Goal: Check status: Check status

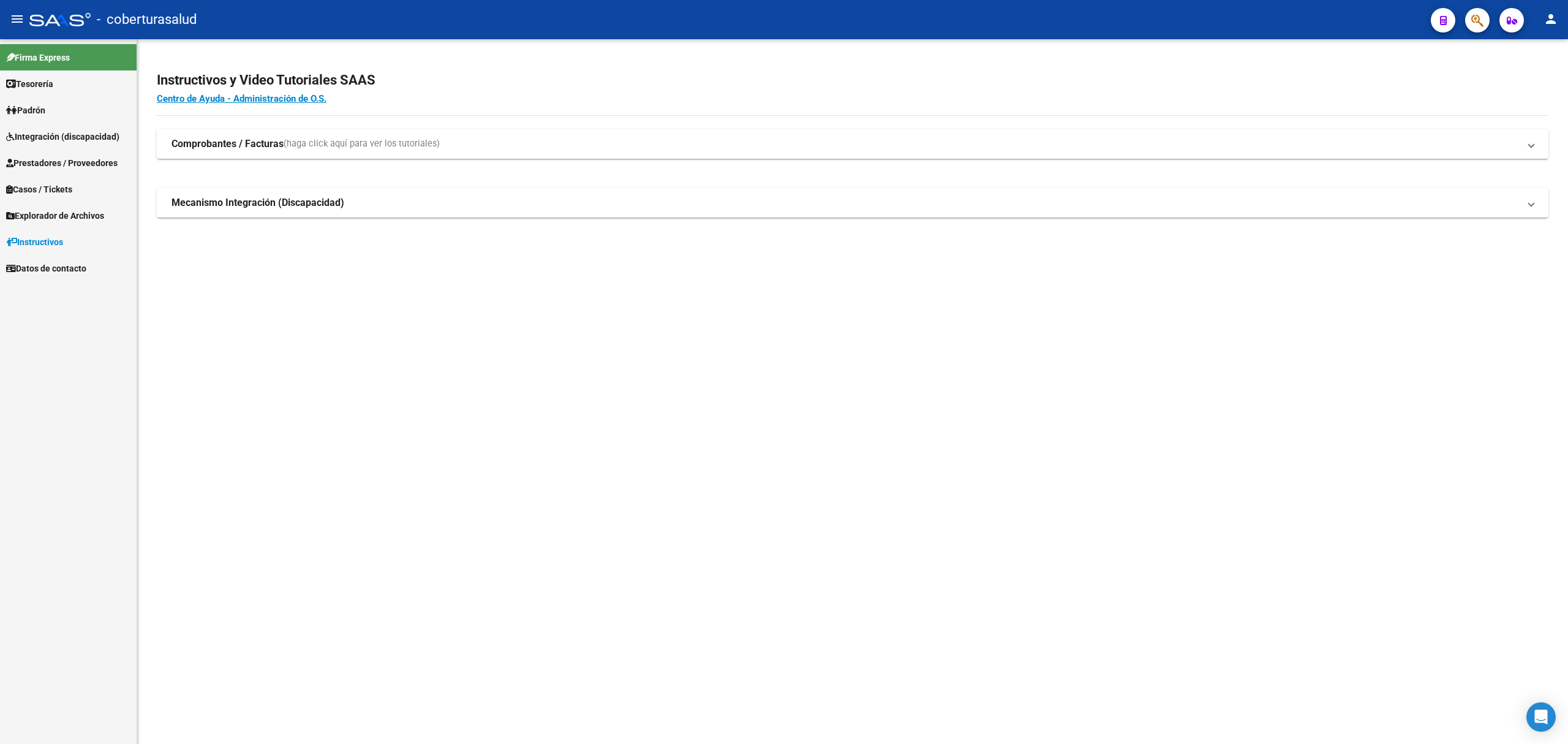
click at [42, 130] on span "Integración (discapacidad)" at bounding box center [62, 137] width 113 height 14
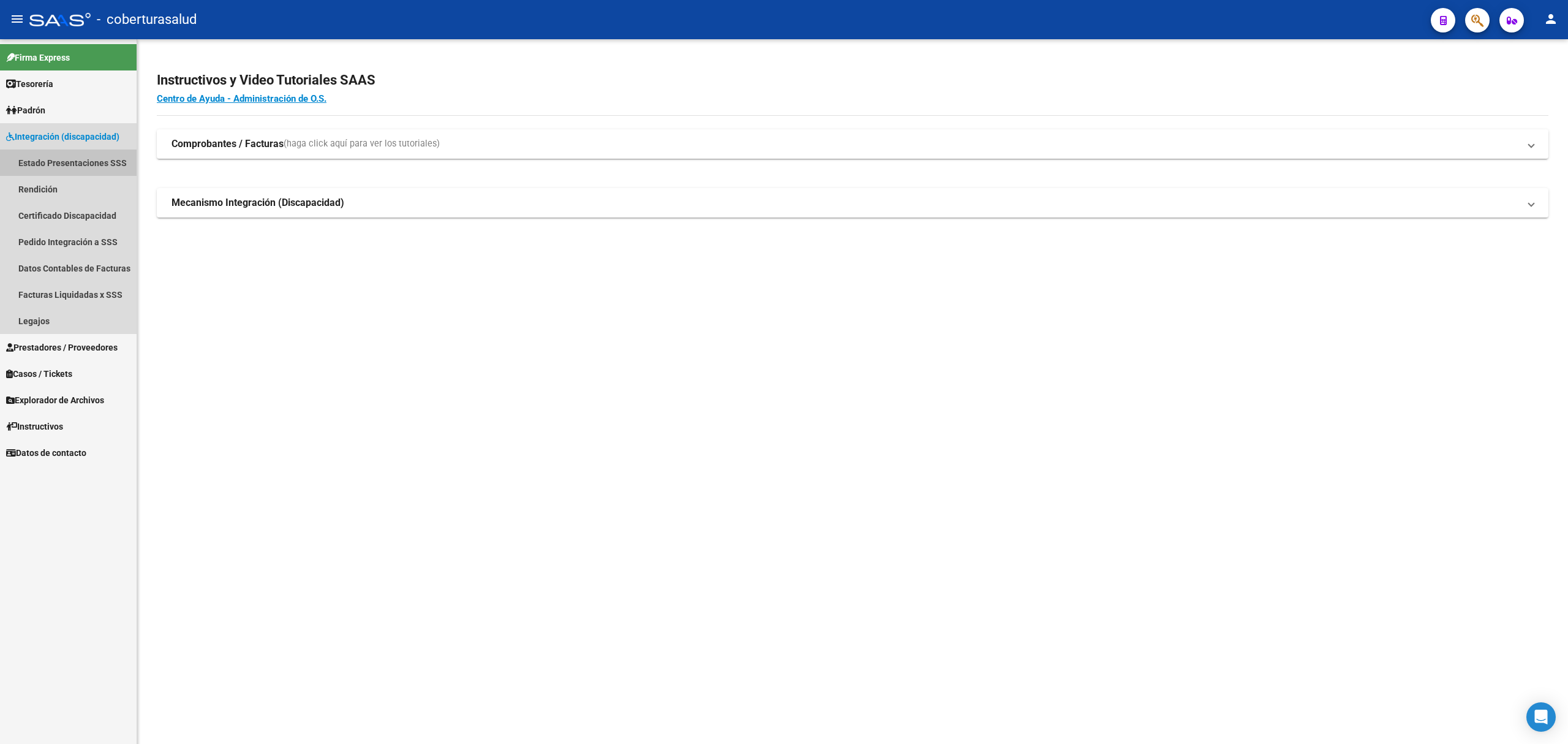
click at [66, 163] on link "Estado Presentaciones SSS" at bounding box center [68, 163] width 137 height 27
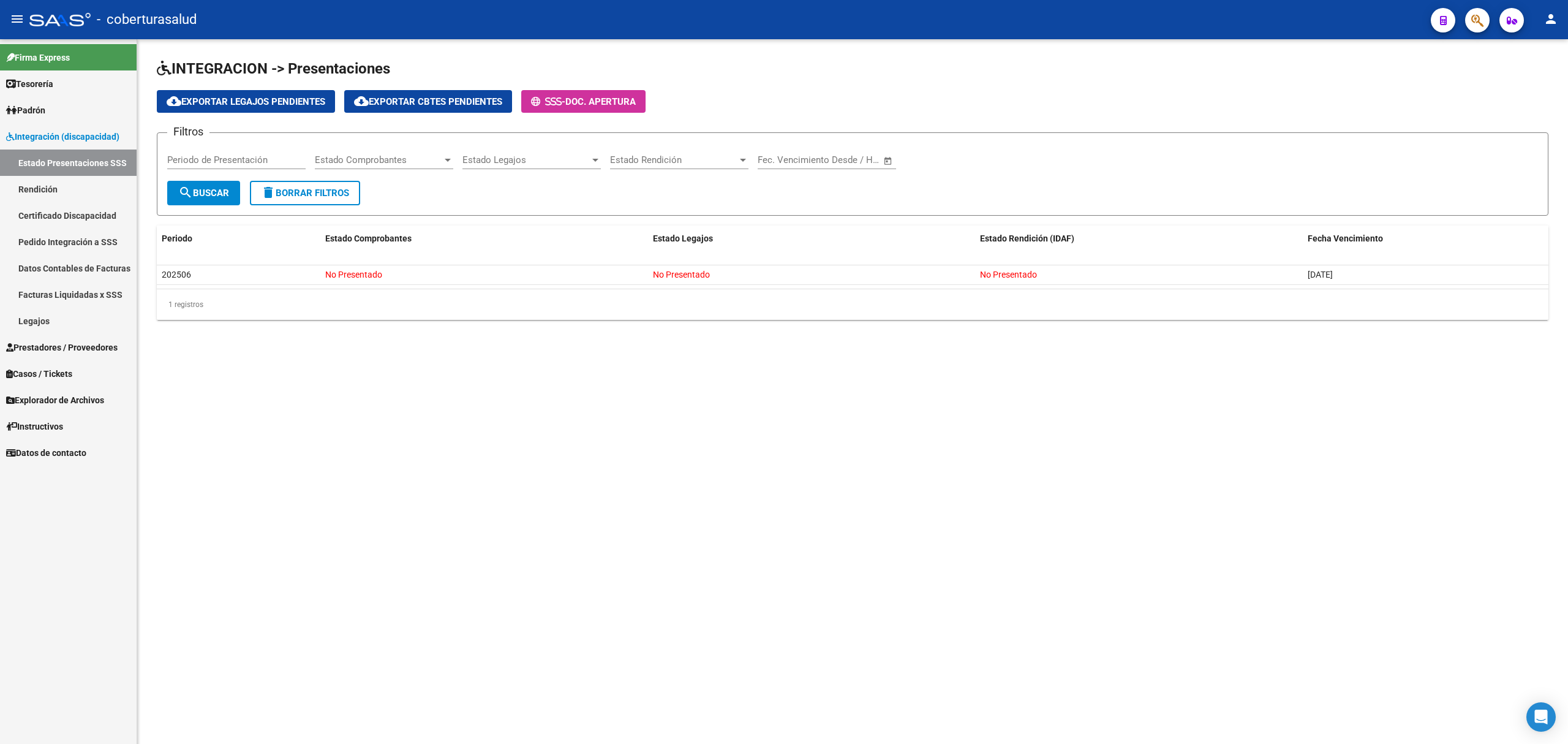
click at [58, 353] on span "Prestadores / Proveedores" at bounding box center [61, 347] width 111 height 14
click at [79, 213] on link "Facturas - Documentación" at bounding box center [68, 215] width 137 height 27
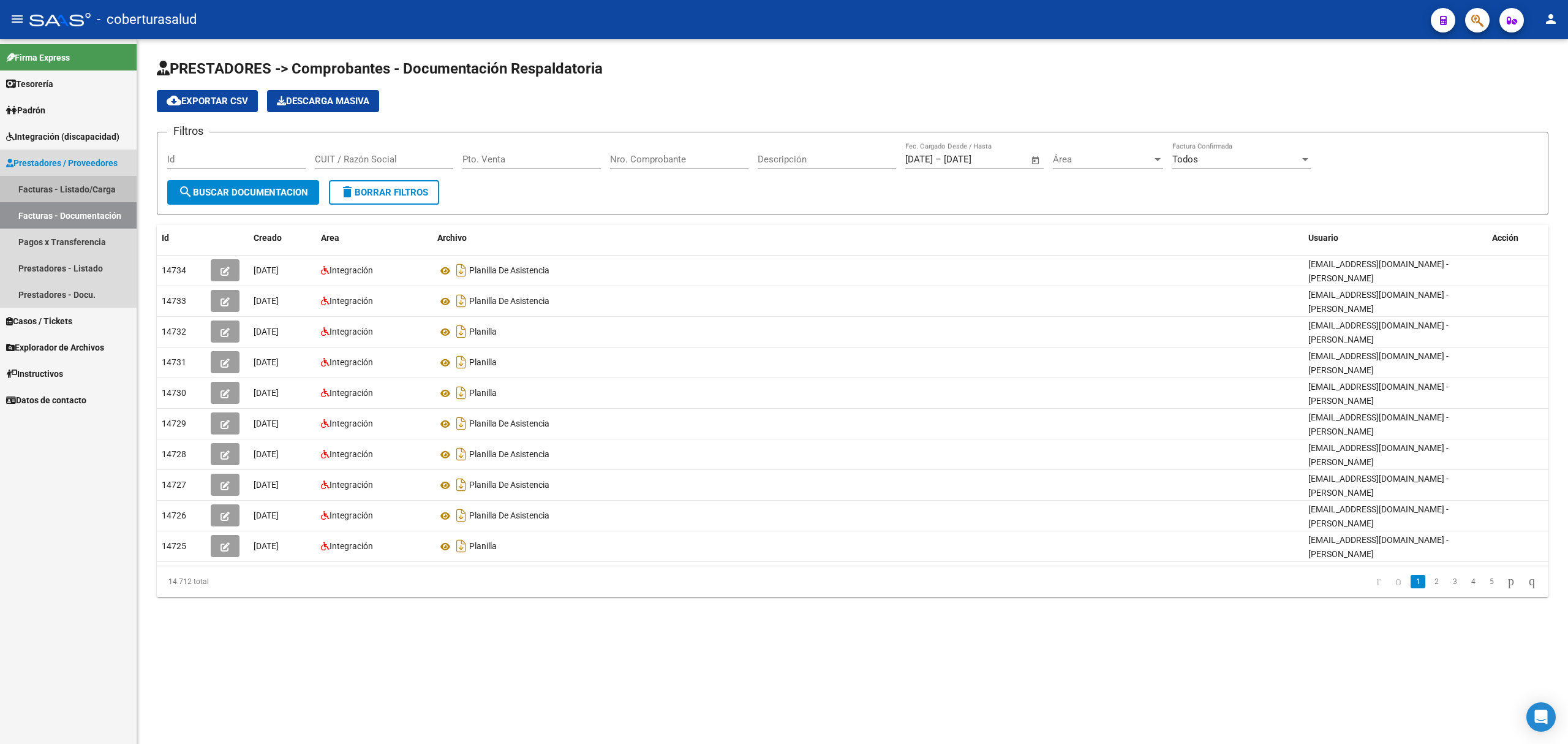
click at [86, 181] on link "Facturas - Listado/Carga" at bounding box center [68, 189] width 137 height 27
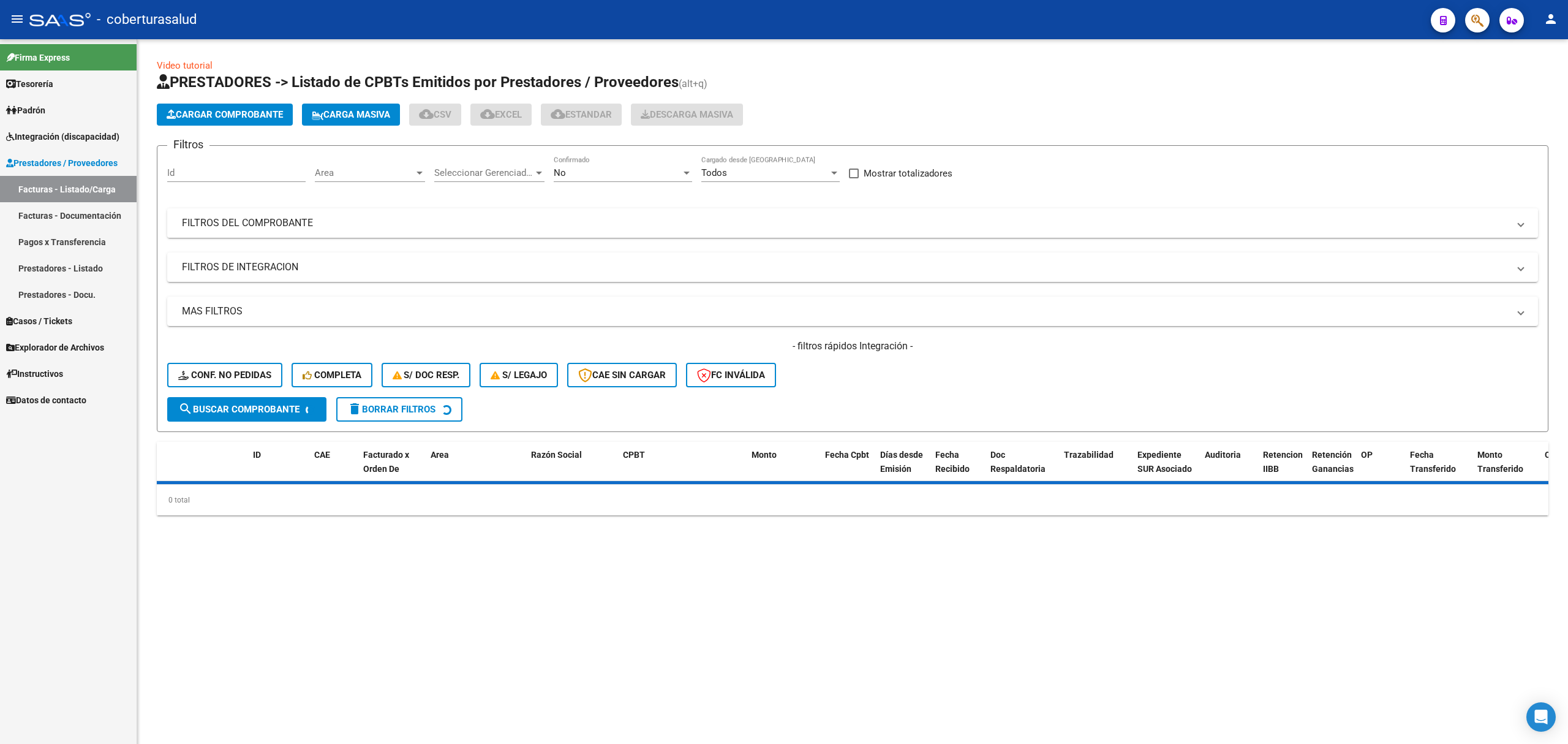
click at [289, 236] on mat-expansion-panel-header "FILTROS DEL COMPROBANTE" at bounding box center [852, 223] width 1371 height 29
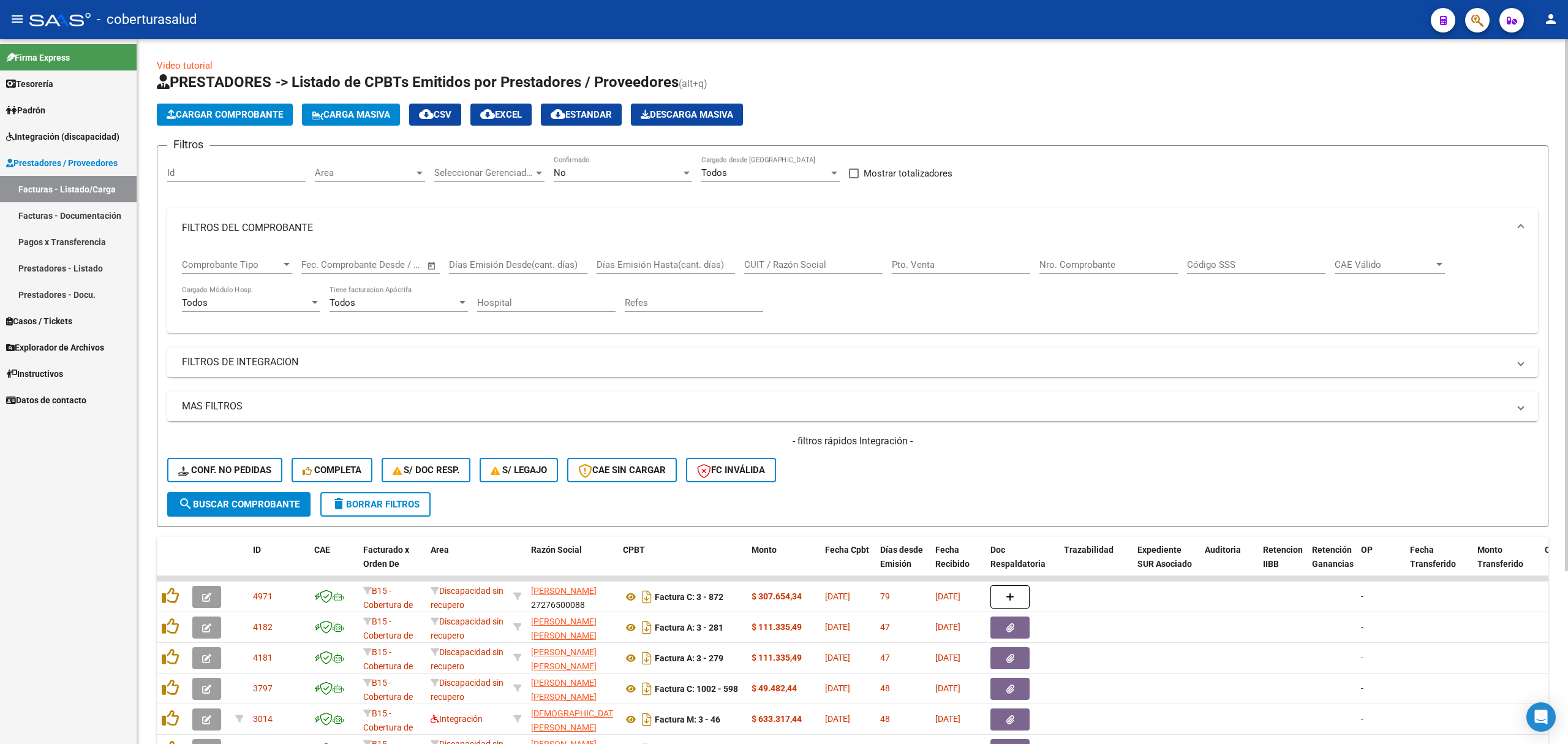
click at [784, 270] on input "CUIT / Razón Social" at bounding box center [813, 264] width 138 height 11
paste input "27297889112"
type input "27297889112"
click at [575, 166] on div "No Confirmado" at bounding box center [623, 168] width 138 height 27
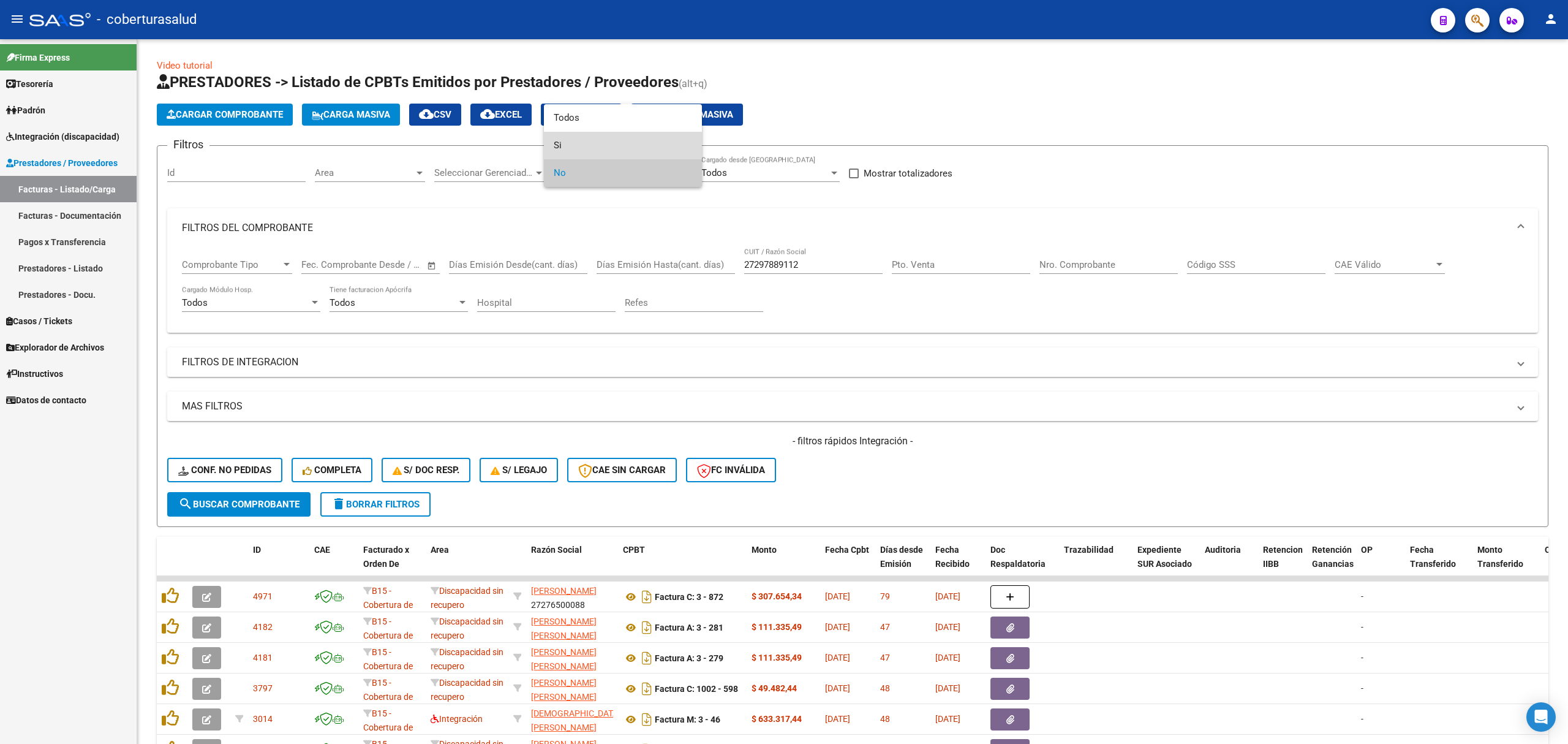
click at [576, 138] on span "Si" at bounding box center [623, 146] width 138 height 28
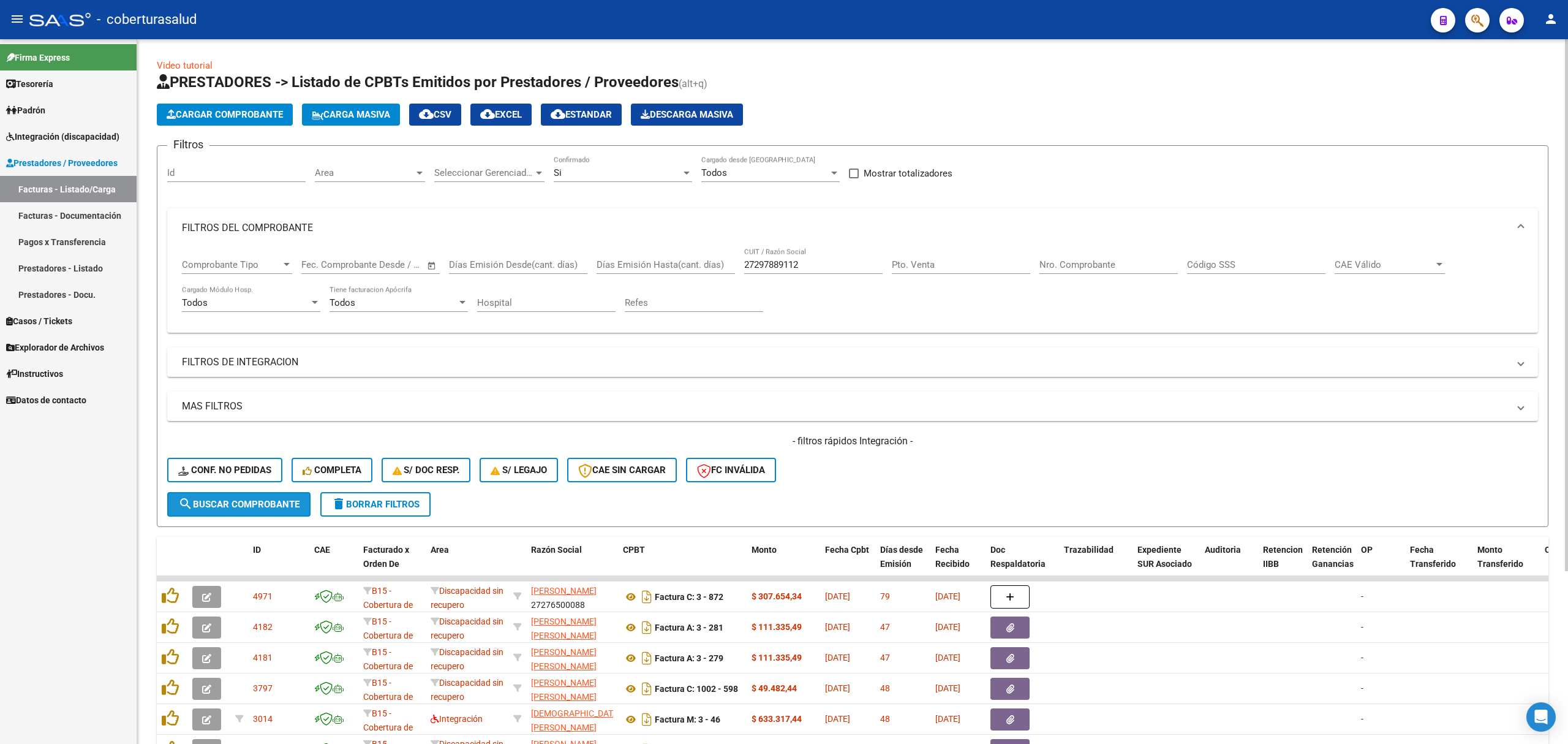
click at [250, 496] on button "search Buscar Comprobante" at bounding box center [239, 504] width 144 height 25
